Goal: Task Accomplishment & Management: Use online tool/utility

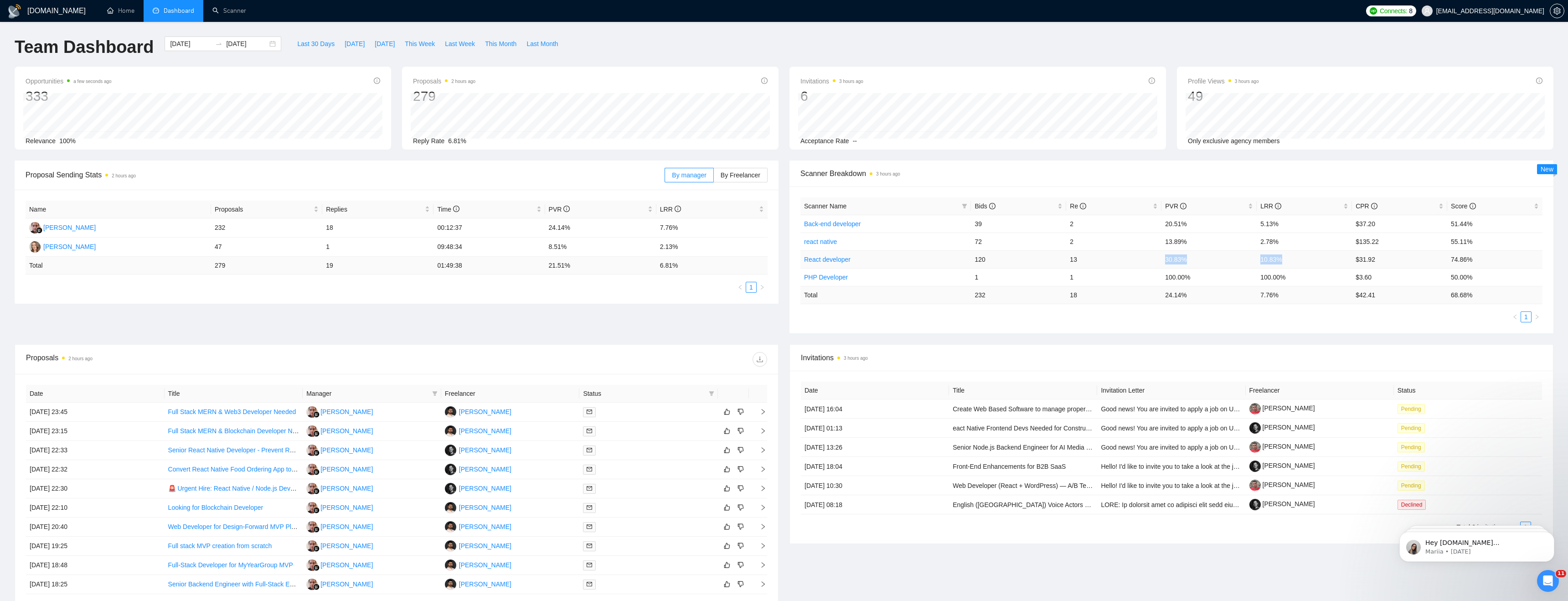
drag, startPoint x: 1287, startPoint y: 258, endPoint x: 1141, endPoint y: 256, distance: 146.0
click at [1141, 256] on tr "React developer 120 13 30.83% 10.83% $31.92 74.86%" at bounding box center [1171, 259] width 742 height 18
click at [1363, 318] on ul "1" at bounding box center [1171, 317] width 742 height 11
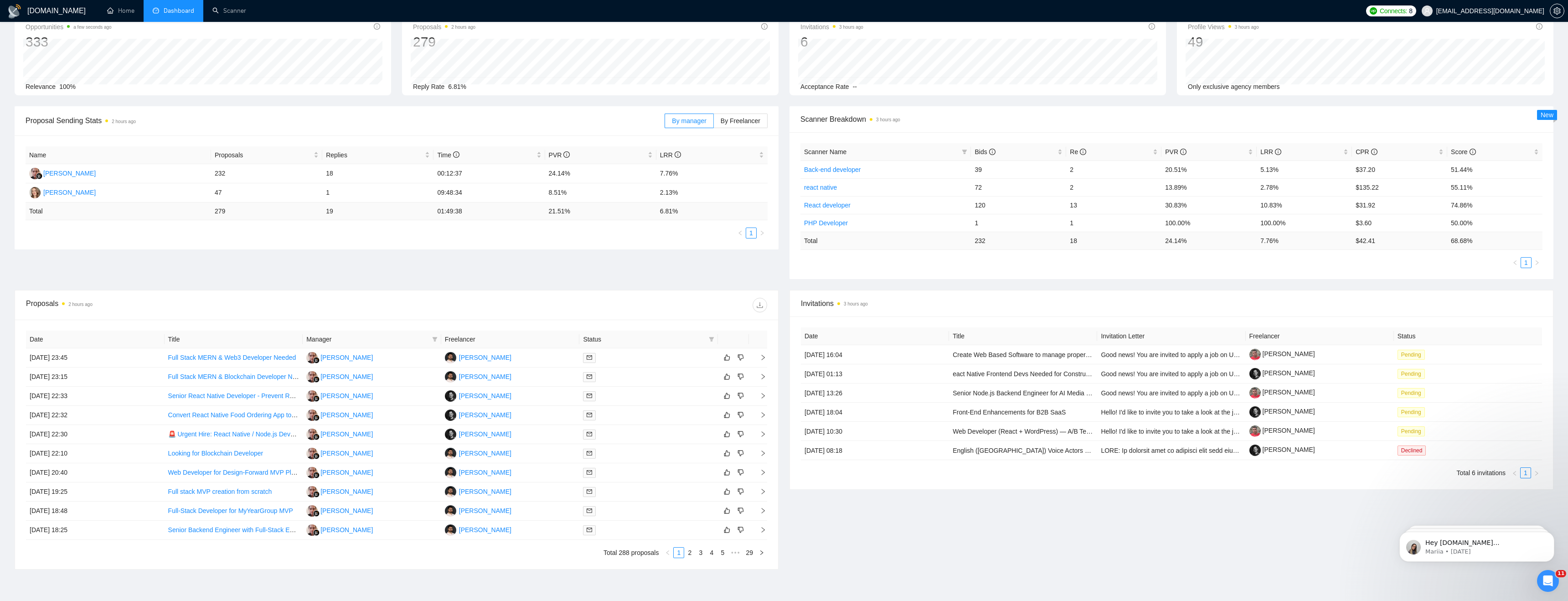
scroll to position [104, 0]
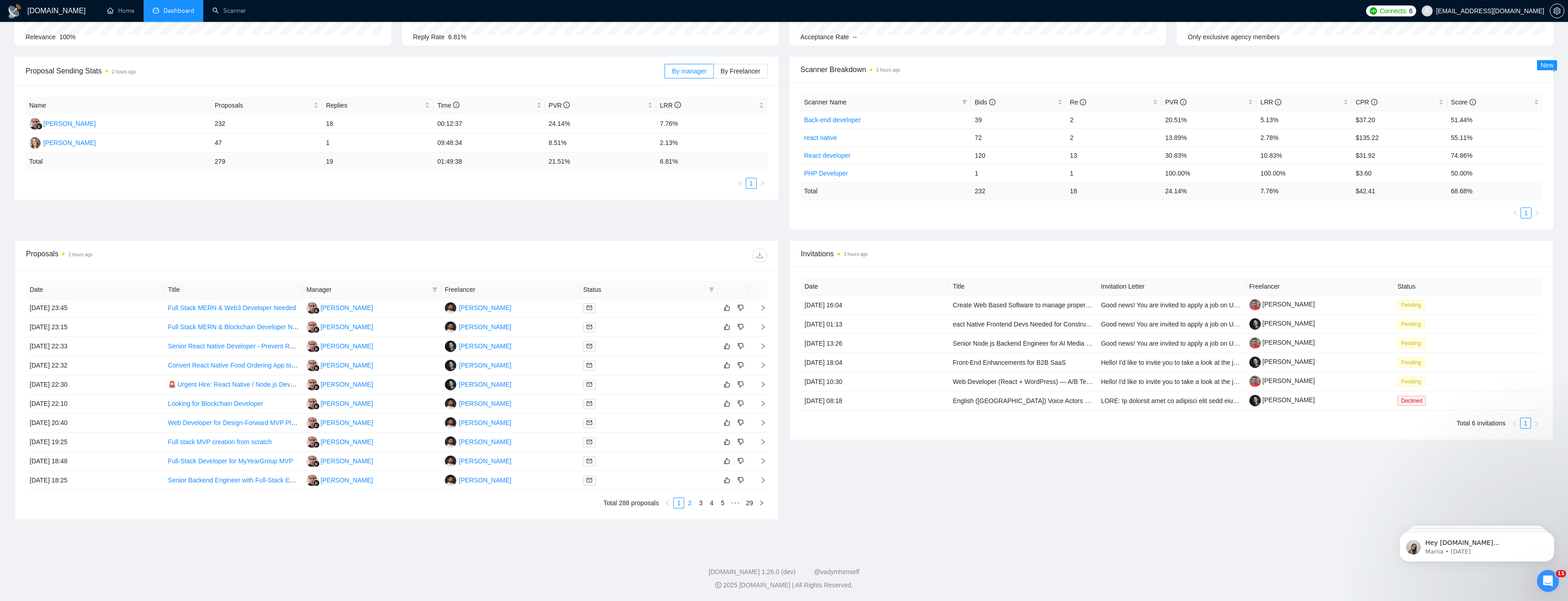
click at [690, 504] on link "2" at bounding box center [690, 503] width 10 height 10
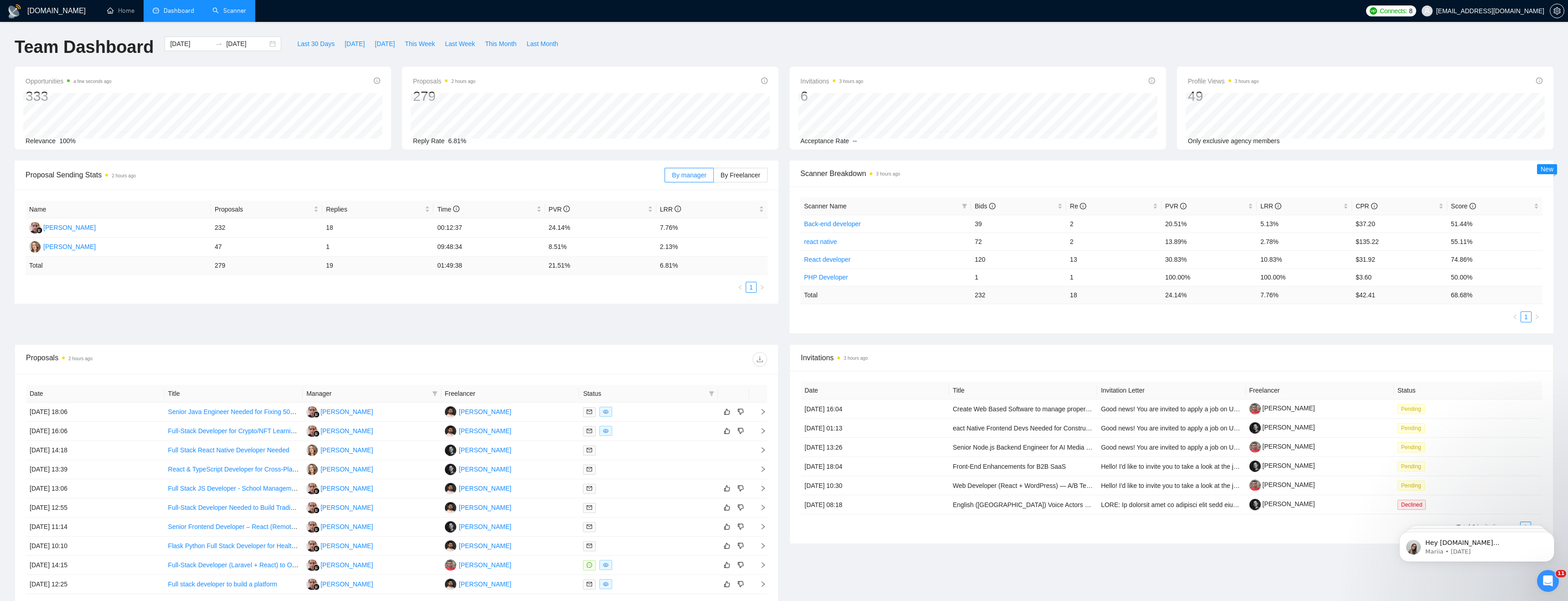
click at [231, 11] on link "Scanner" at bounding box center [229, 10] width 33 height 8
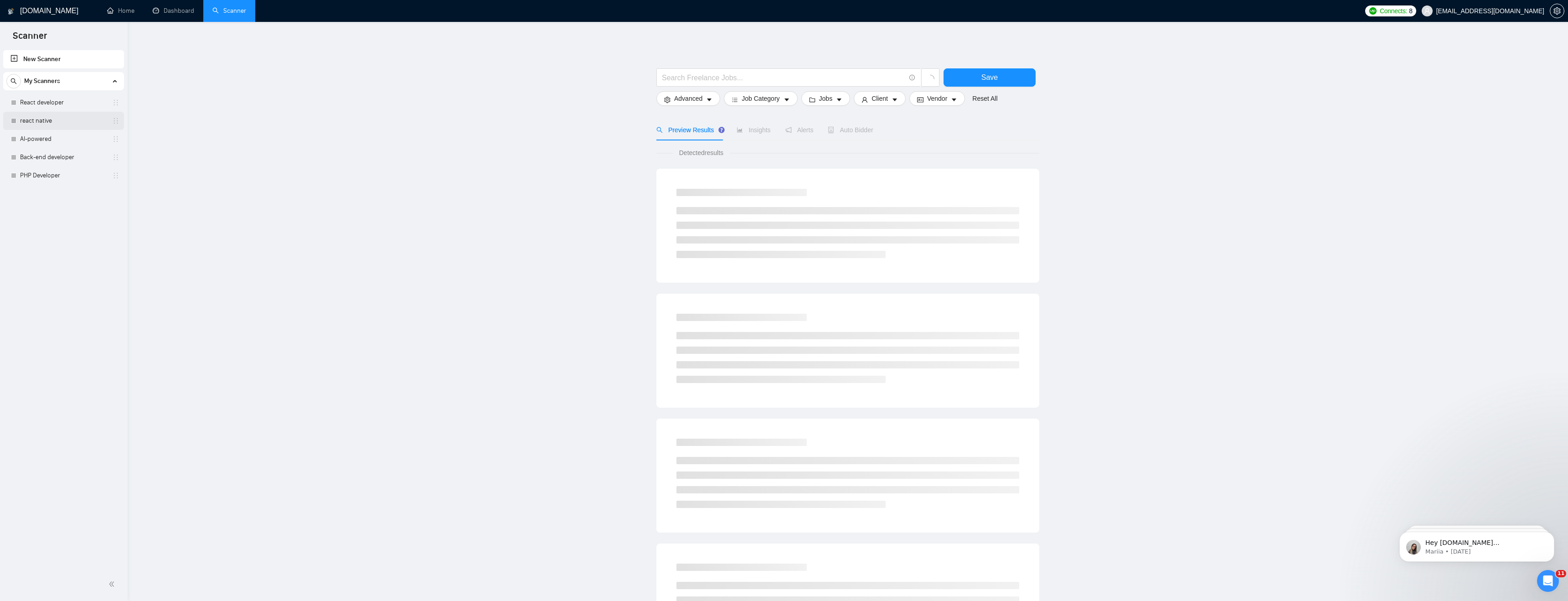
click at [51, 118] on link "react native" at bounding box center [63, 121] width 86 height 18
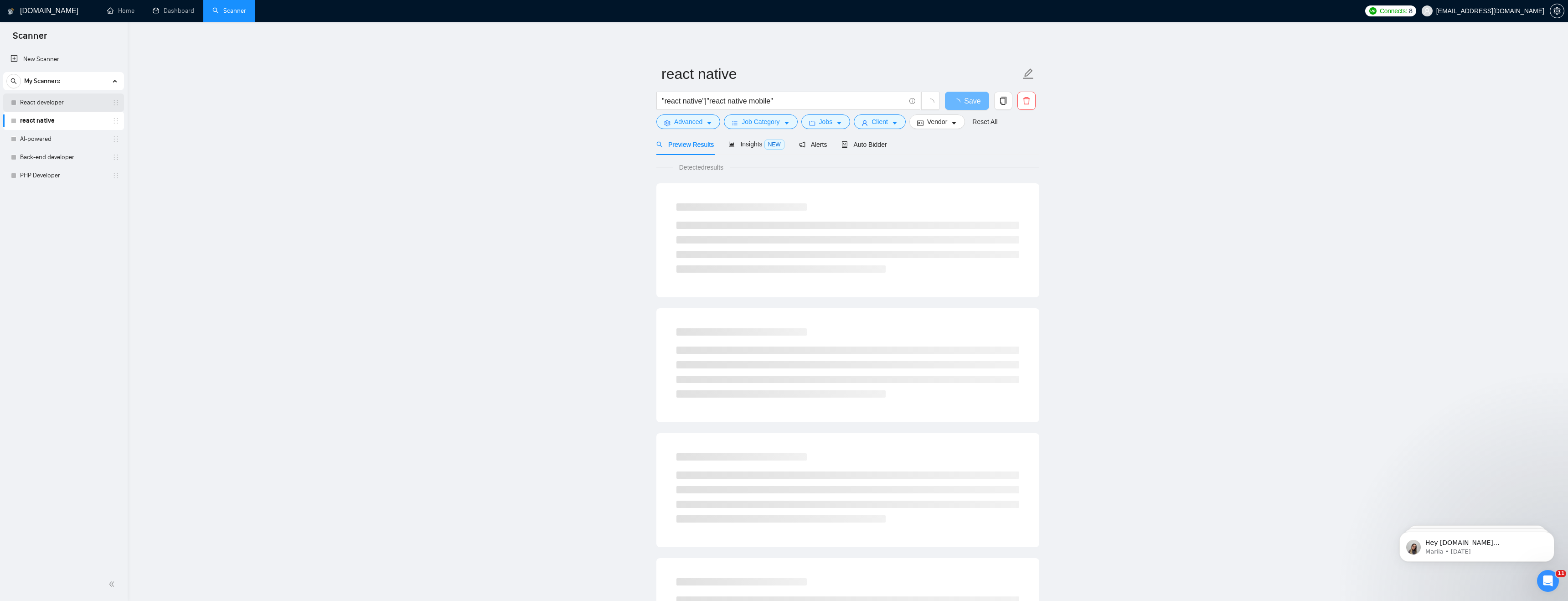
click at [53, 97] on link "React developer" at bounding box center [63, 103] width 86 height 18
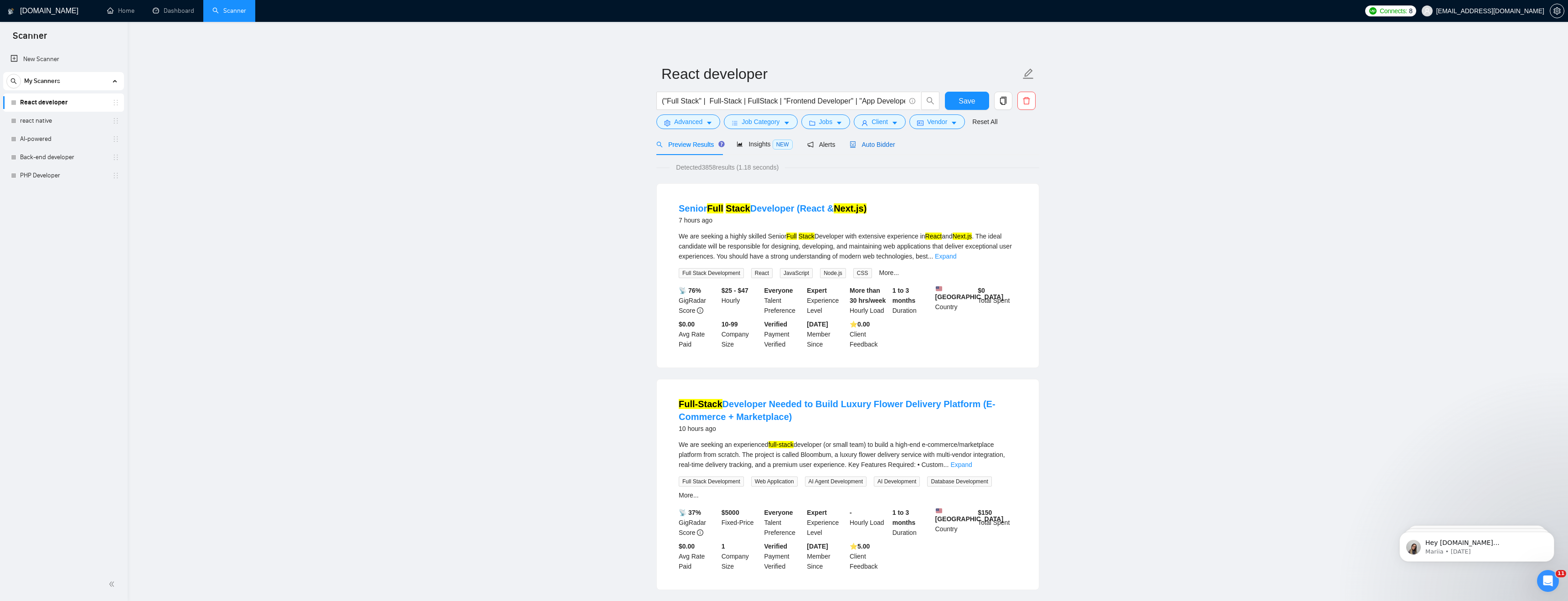
click at [887, 144] on span "Auto Bidder" at bounding box center [872, 144] width 45 height 7
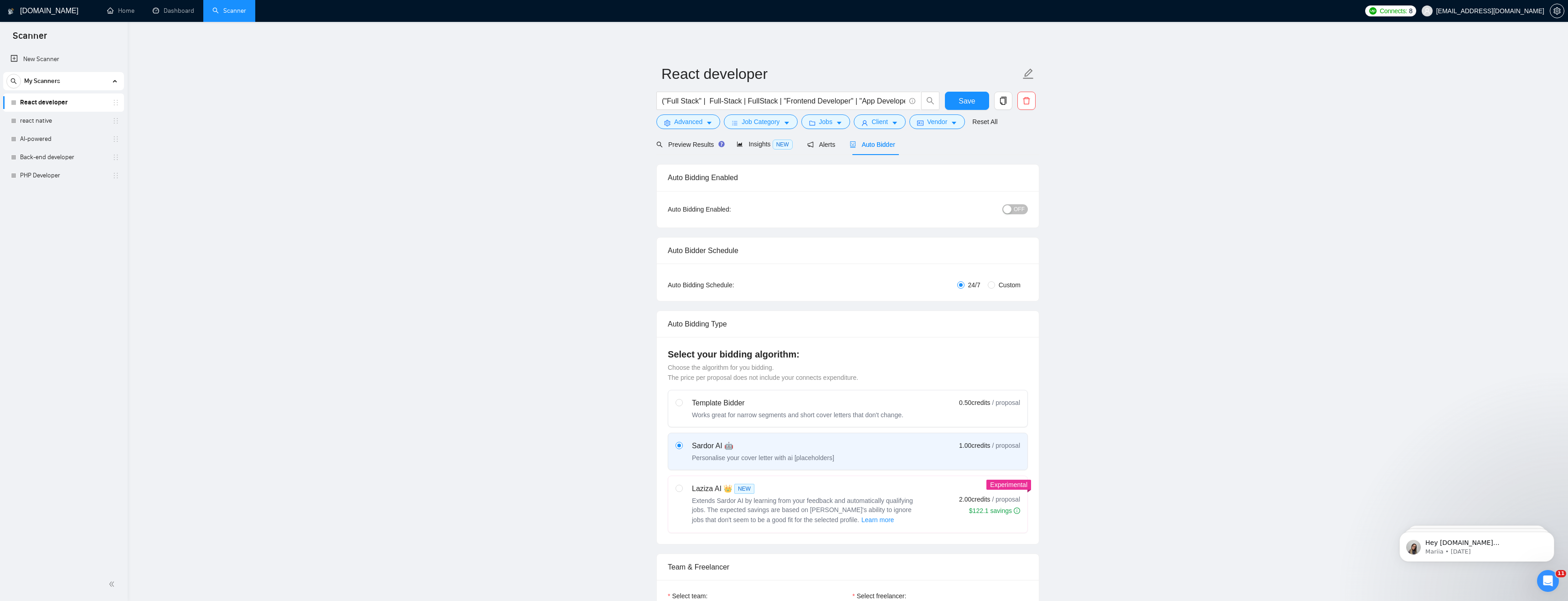
click at [1023, 214] on div "OFF" at bounding box center [968, 209] width 120 height 15
click at [1017, 208] on span "OFF" at bounding box center [1019, 209] width 11 height 10
click at [58, 178] on link "PHP Developer" at bounding box center [63, 175] width 86 height 18
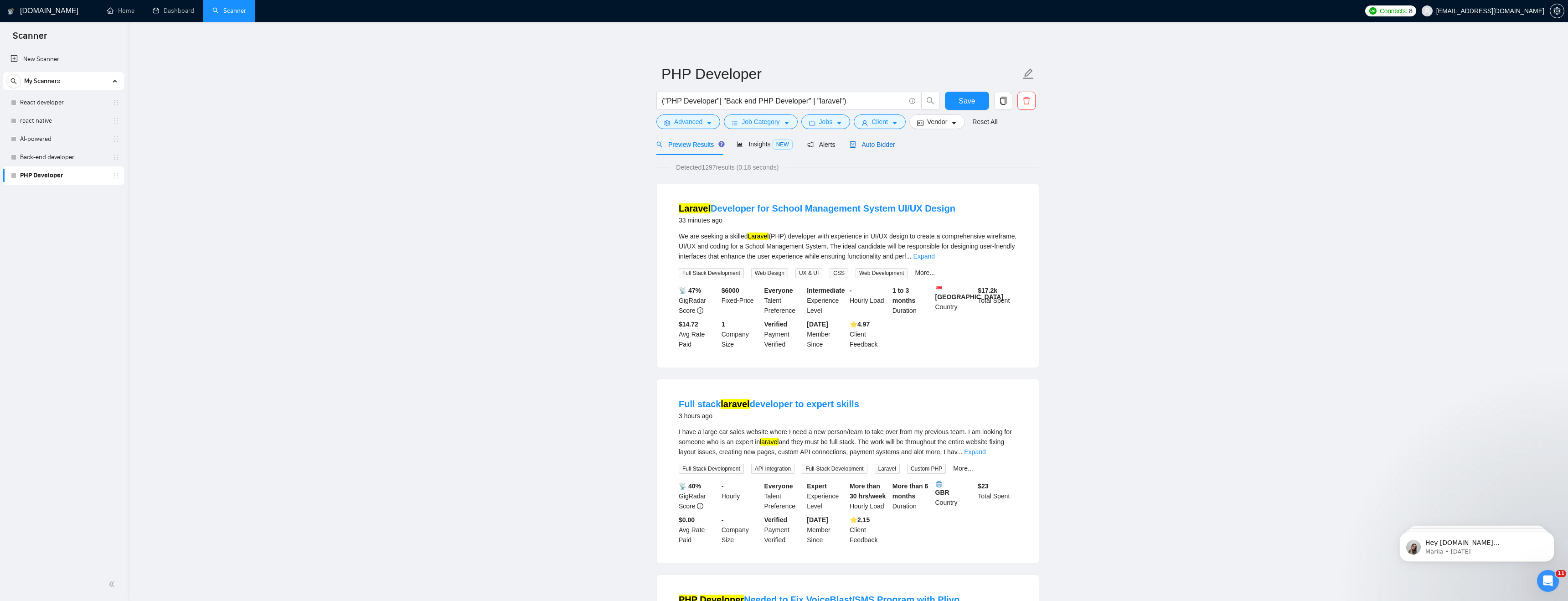
click at [868, 142] on span "Auto Bidder" at bounding box center [872, 144] width 45 height 7
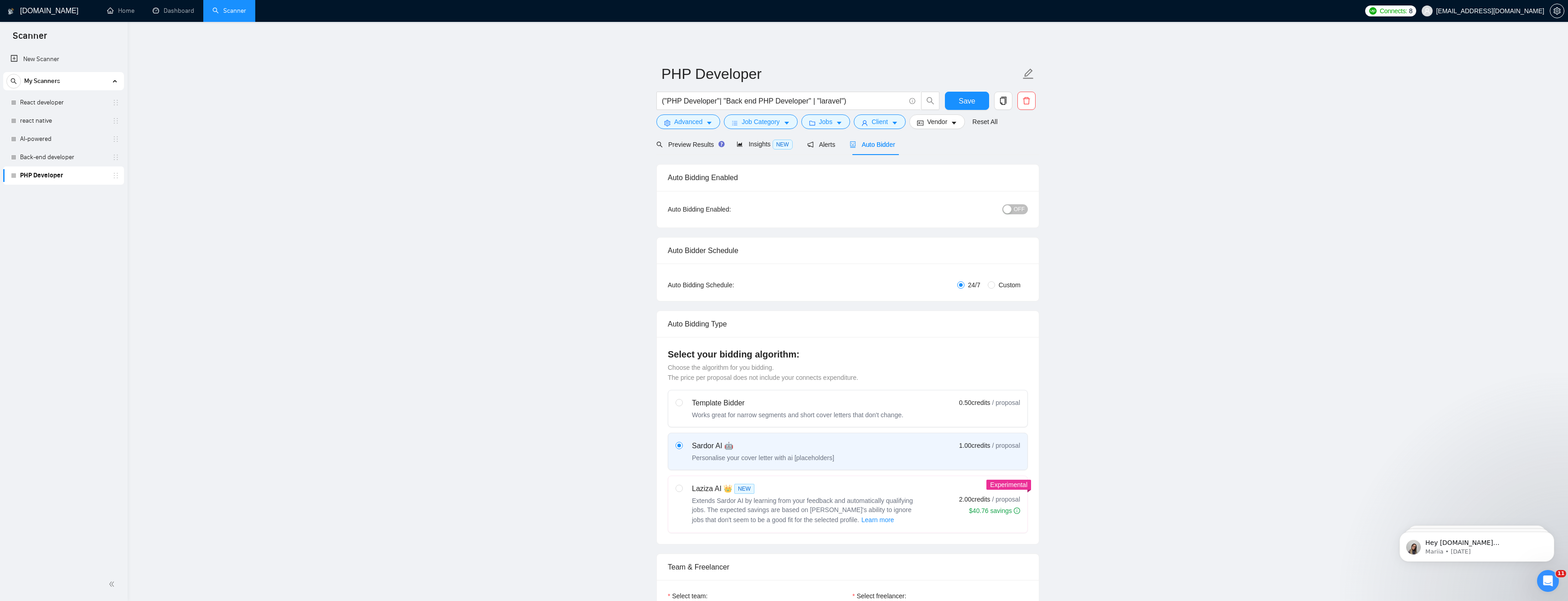
click at [1013, 209] on span "OFF" at bounding box center [1019, 209] width 11 height 10
click at [61, 120] on link "react native" at bounding box center [63, 121] width 86 height 18
click at [968, 102] on span "Save" at bounding box center [967, 101] width 16 height 12
click at [74, 101] on link "React developer" at bounding box center [63, 103] width 86 height 18
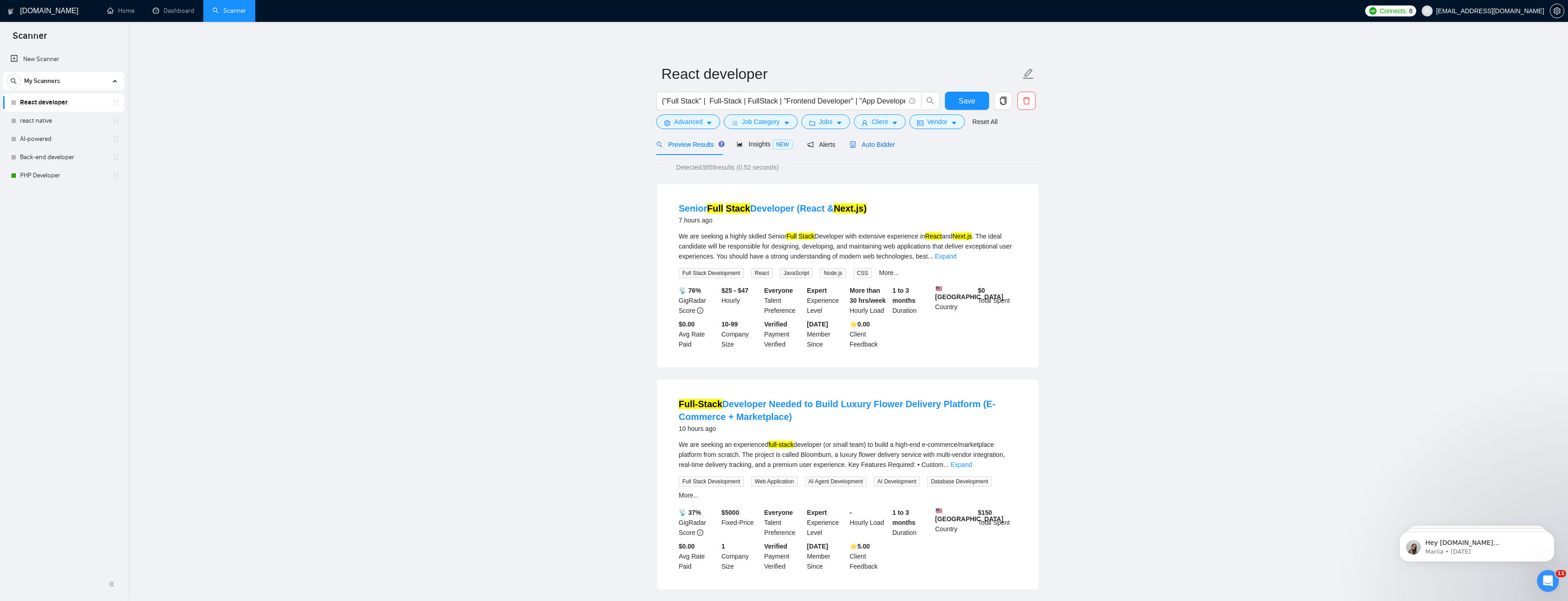
click at [877, 148] on span "Auto Bidder" at bounding box center [872, 144] width 45 height 7
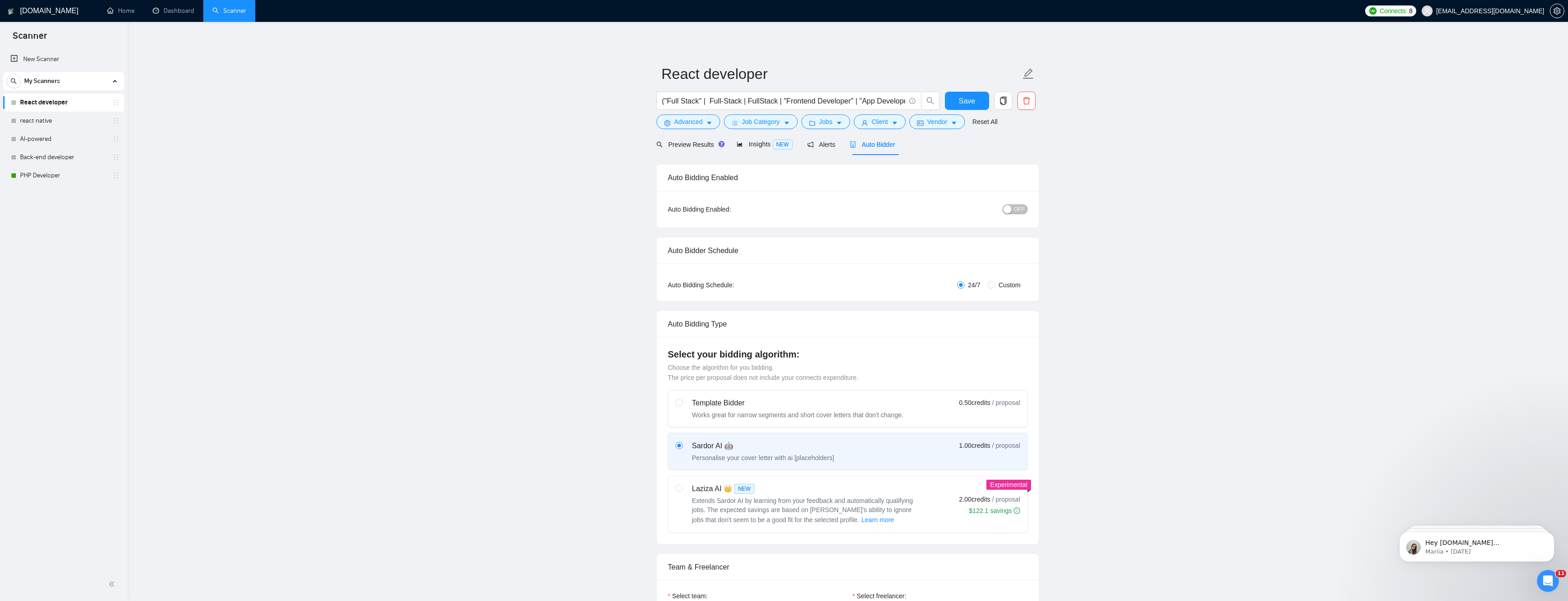
click at [1021, 211] on span "OFF" at bounding box center [1019, 209] width 11 height 10
click at [963, 99] on span "Save" at bounding box center [967, 101] width 16 height 12
click at [45, 121] on link "react native" at bounding box center [63, 121] width 86 height 18
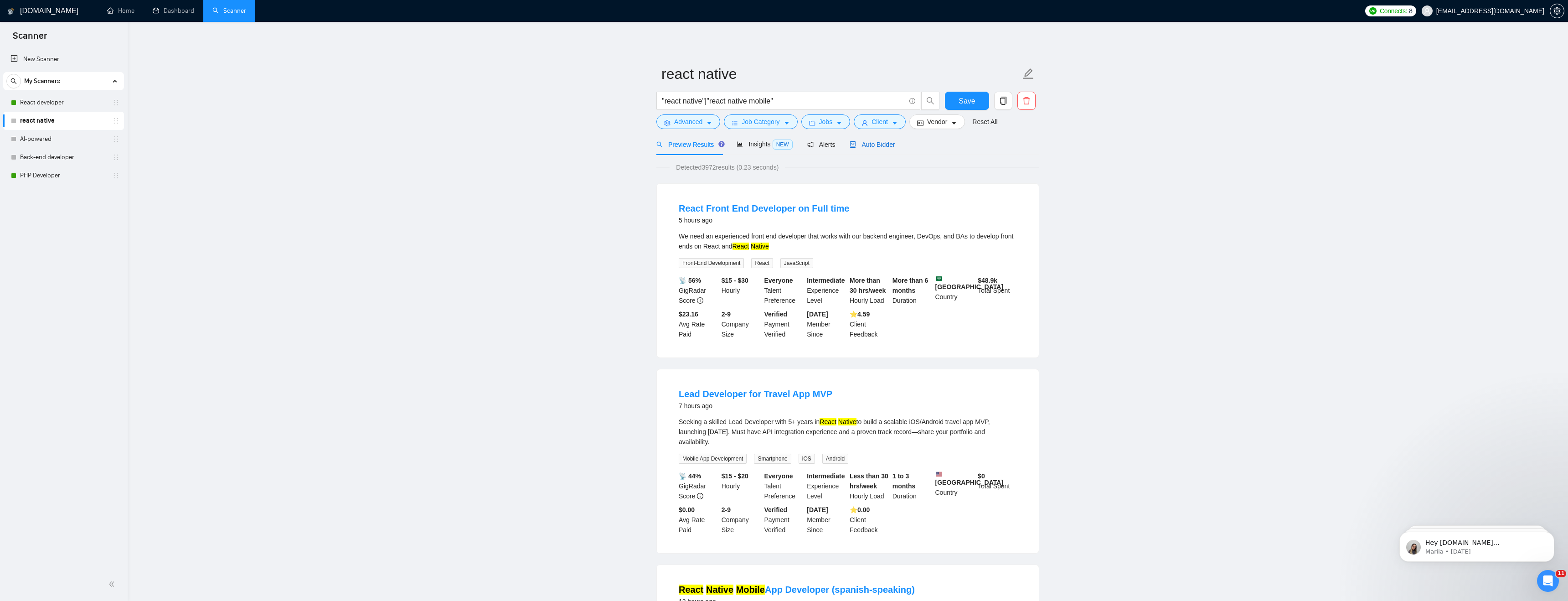
click at [870, 142] on span "Auto Bidder" at bounding box center [872, 144] width 45 height 7
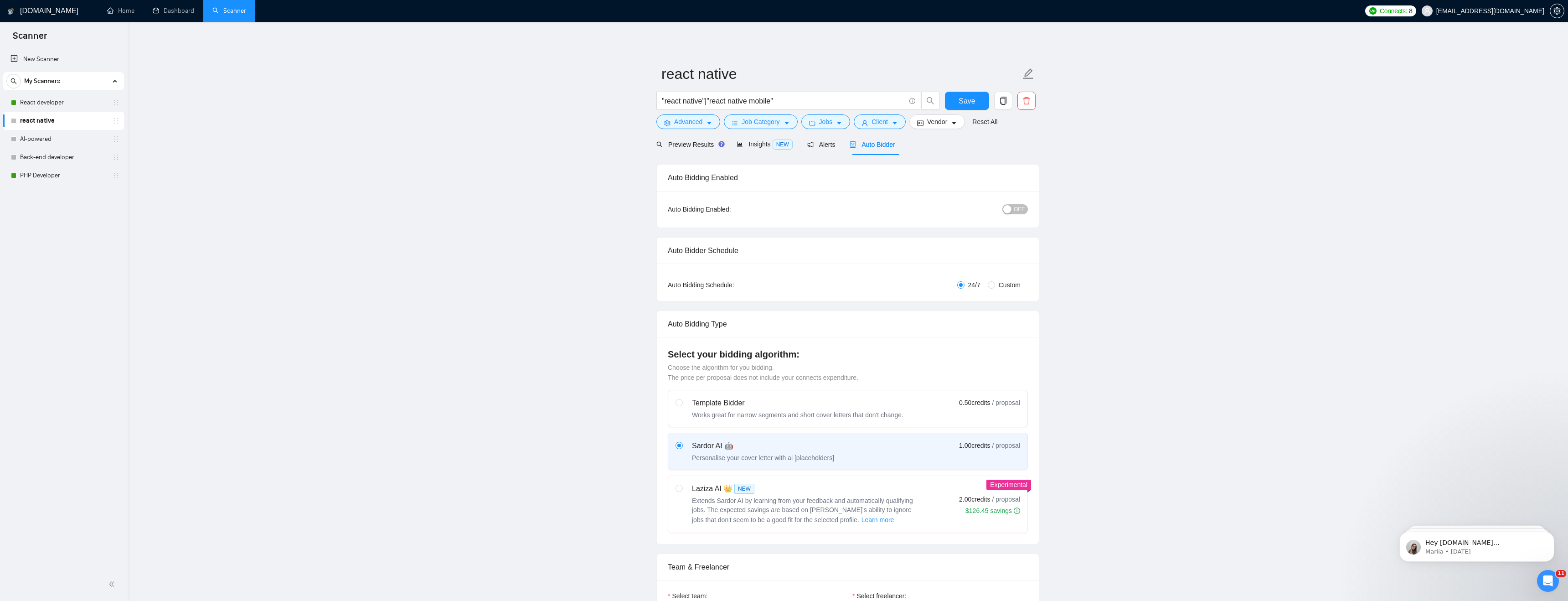
click at [1015, 210] on span "OFF" at bounding box center [1019, 209] width 11 height 10
click at [954, 102] on button "Save" at bounding box center [967, 101] width 44 height 18
